Goal: Information Seeking & Learning: Learn about a topic

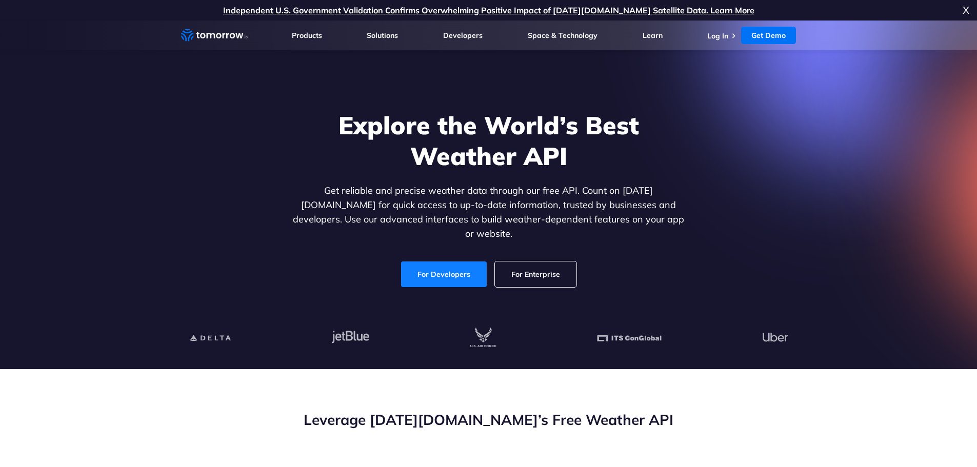
click at [472, 262] on link "For Developers" at bounding box center [444, 275] width 86 height 26
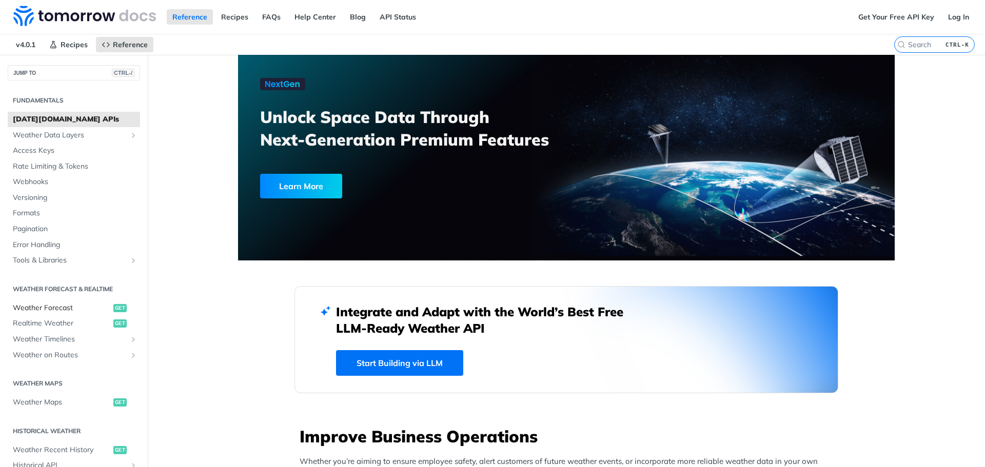
click at [77, 304] on span "Weather Forecast" at bounding box center [62, 308] width 98 height 10
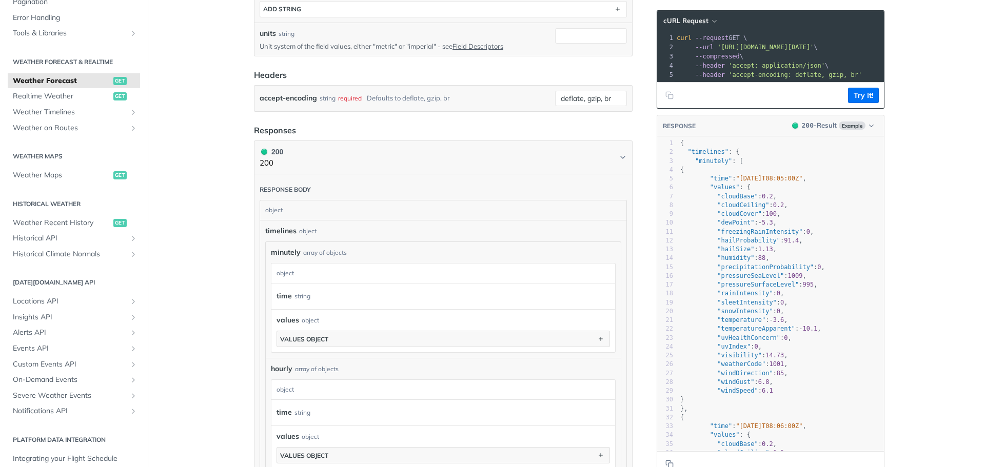
scroll to position [205, 0]
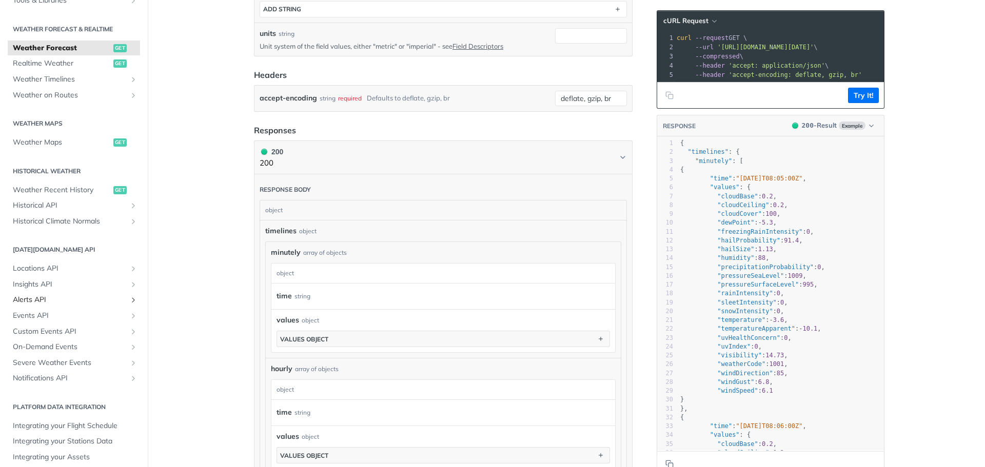
click at [110, 294] on link "Alerts API" at bounding box center [74, 299] width 132 height 15
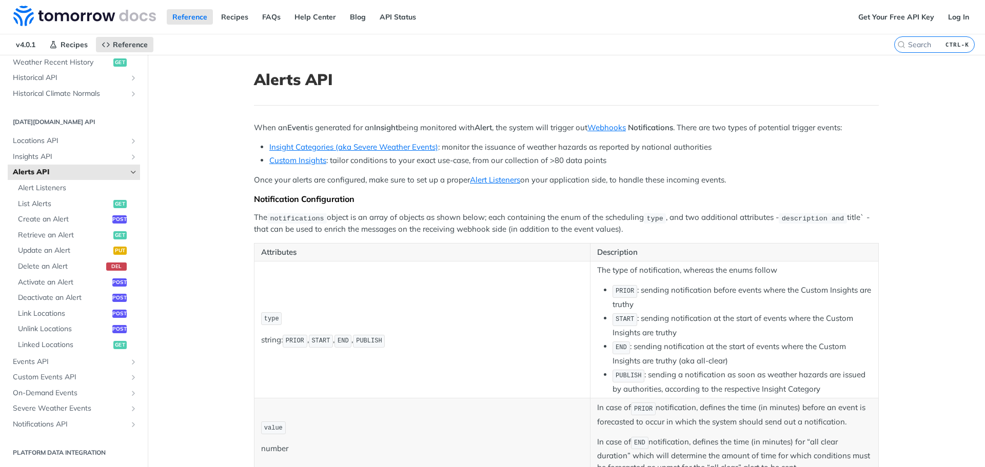
scroll to position [29, 0]
